Goal: Task Accomplishment & Management: Manage account settings

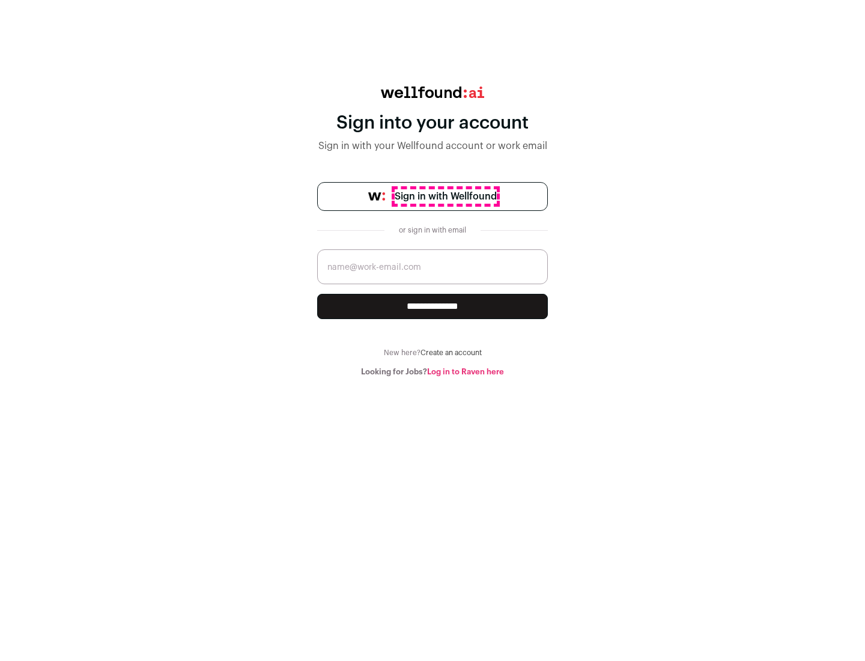
click at [445, 196] on span "Sign in with Wellfound" at bounding box center [446, 196] width 102 height 14
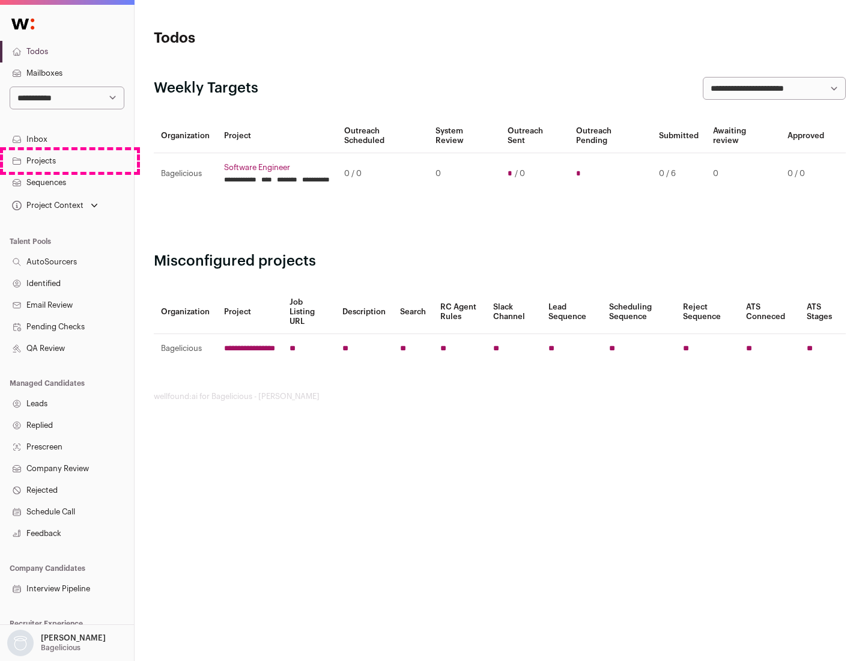
click at [67, 160] on link "Projects" at bounding box center [67, 161] width 134 height 22
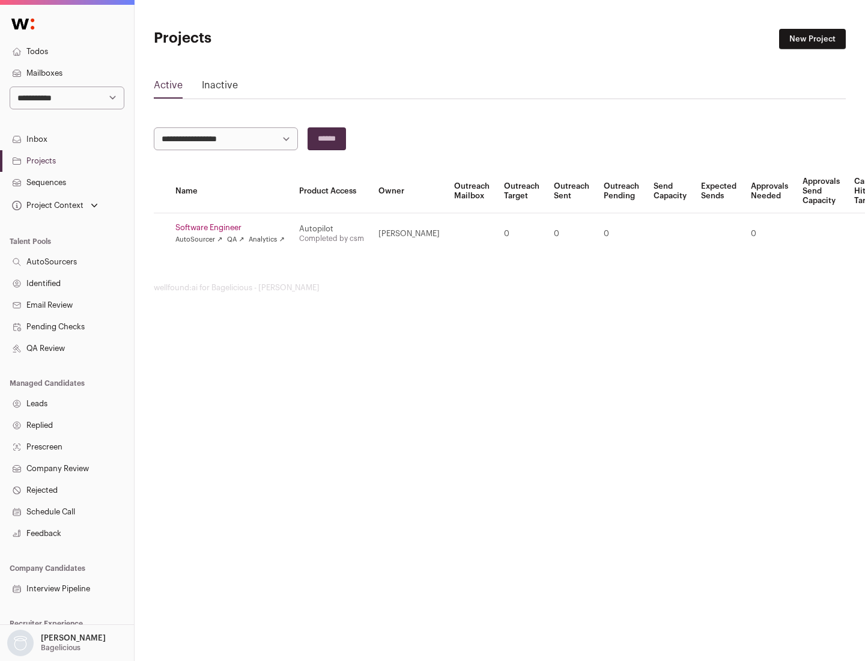
click at [234, 228] on link "Software Engineer" at bounding box center [229, 228] width 109 height 10
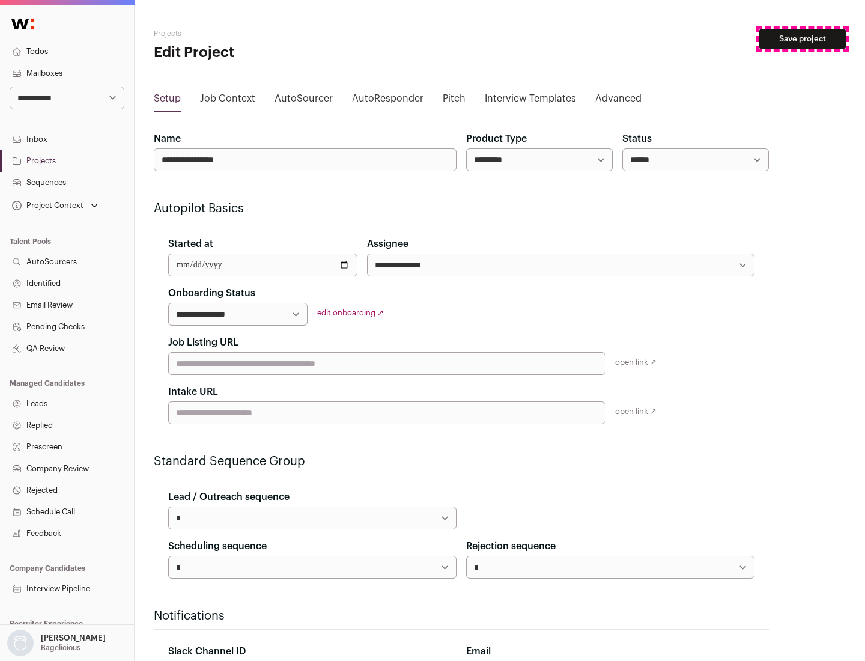
click at [802, 39] on button "Save project" at bounding box center [802, 39] width 86 height 20
